Goal: Task Accomplishment & Management: Use online tool/utility

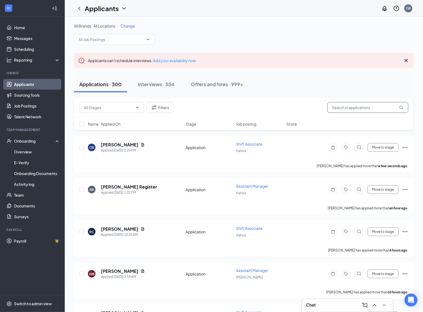
click at [356, 106] on input "text" at bounding box center [368, 107] width 81 height 11
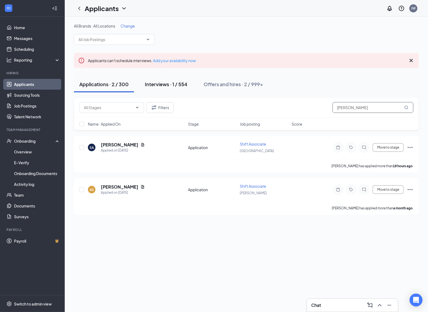
type input "[PERSON_NAME]"
click at [181, 80] on button "Interviews · 1 / 554" at bounding box center [166, 84] width 53 height 16
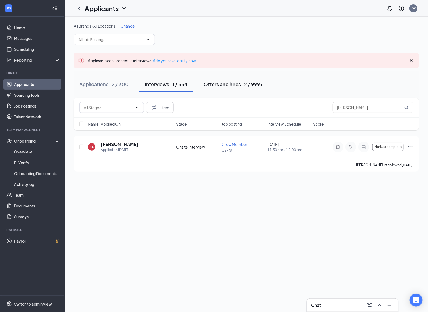
click at [228, 85] on div "Offers and hires · 2 / 999+" at bounding box center [234, 84] width 60 height 7
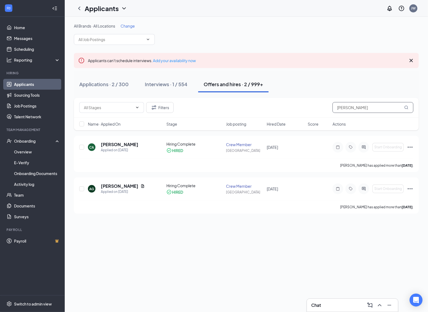
drag, startPoint x: 358, startPoint y: 111, endPoint x: 272, endPoint y: 111, distance: 86.7
click at [272, 111] on div "Filters [PERSON_NAME]" at bounding box center [246, 107] width 334 height 11
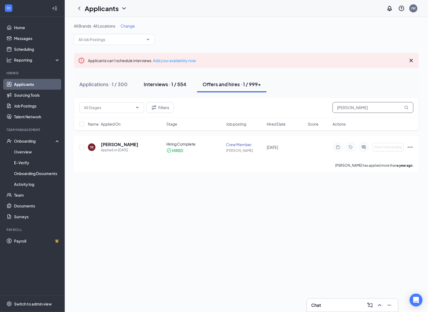
type input "[PERSON_NAME]"
click at [171, 81] on div "Interviews · 1 / 554" at bounding box center [165, 84] width 43 height 7
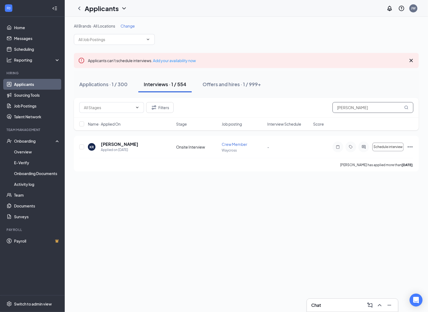
drag, startPoint x: 377, startPoint y: 109, endPoint x: 283, endPoint y: 105, distance: 94.3
click at [283, 105] on div "Filters [PERSON_NAME]" at bounding box center [246, 107] width 334 height 11
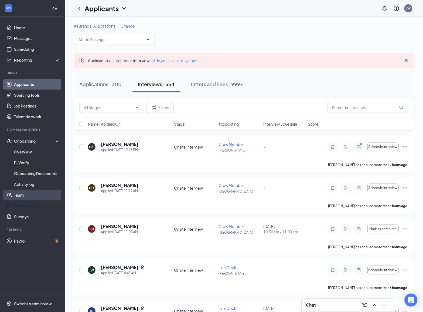
click at [28, 194] on link "Team" at bounding box center [37, 194] width 46 height 11
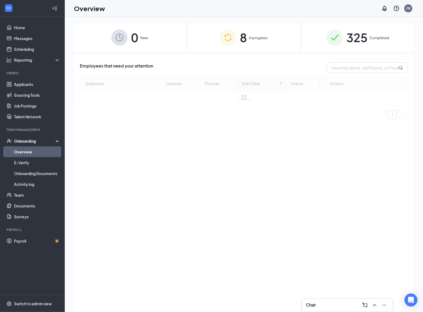
click at [230, 39] on img at bounding box center [228, 37] width 16 height 16
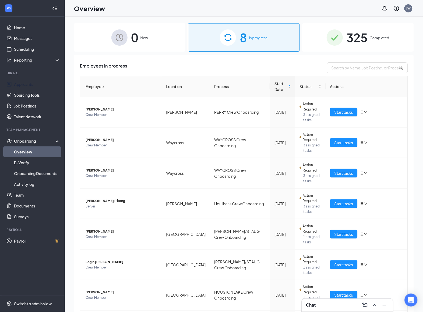
drag, startPoint x: 17, startPoint y: 82, endPoint x: 67, endPoint y: 95, distance: 52.2
click at [17, 82] on link "Applicants" at bounding box center [37, 84] width 46 height 11
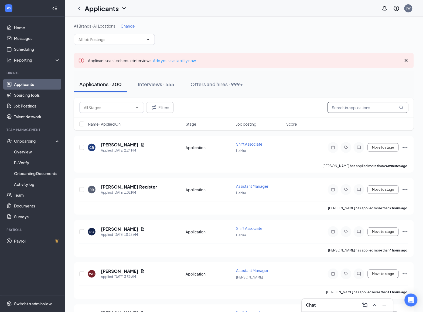
click at [346, 108] on input "text" at bounding box center [368, 107] width 81 height 11
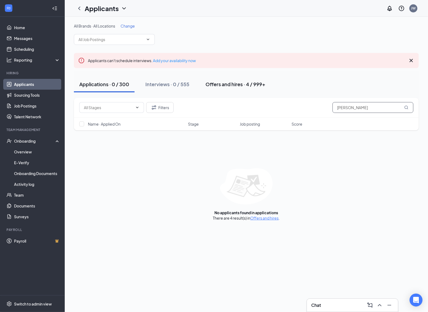
type input "douglas"
click at [223, 87] on div "Offers and hires · 4 / 999+" at bounding box center [236, 84] width 60 height 7
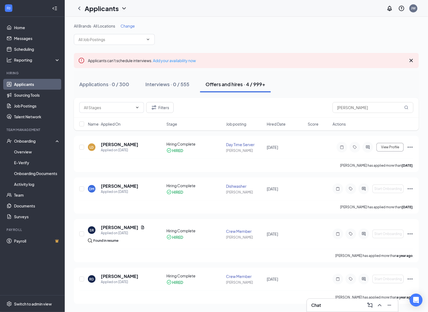
click at [317, 51] on div "All Brands · All Locations Change Applicants can't schedule interviews. Add you…" at bounding box center [246, 163] width 345 height 280
drag, startPoint x: 366, startPoint y: 105, endPoint x: 240, endPoint y: 103, distance: 125.8
click at [240, 103] on div "Filters douglas" at bounding box center [246, 107] width 334 height 11
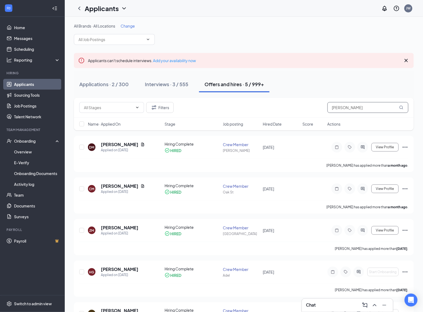
type input "miller"
